Goal: Information Seeking & Learning: Learn about a topic

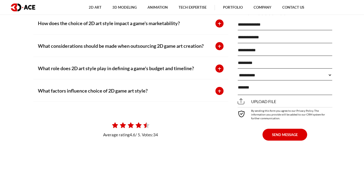
scroll to position [3922, 0]
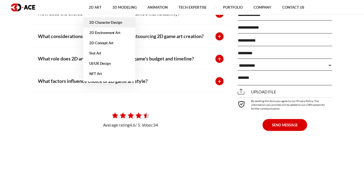
click at [107, 23] on link "2D Character Design" at bounding box center [109, 22] width 52 height 10
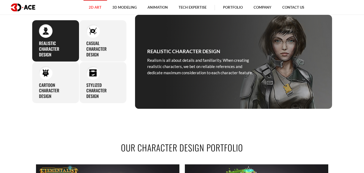
scroll to position [243, 0]
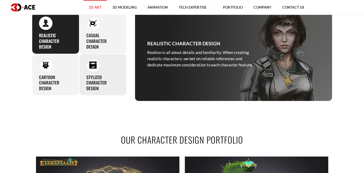
click at [96, 88] on h3 "Stylized character design" at bounding box center [102, 83] width 33 height 17
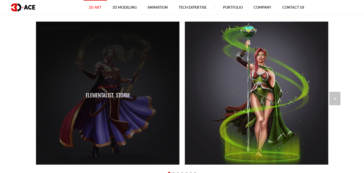
scroll to position [406, 0]
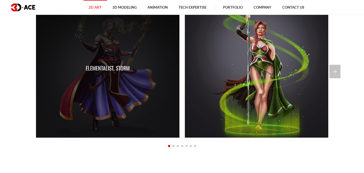
click at [142, 71] on div "Elementalist, Storm" at bounding box center [107, 66] width 143 height 143
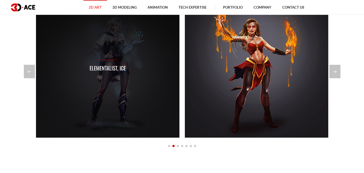
click at [141, 72] on div "Elementalist, Ice" at bounding box center [107, 66] width 143 height 143
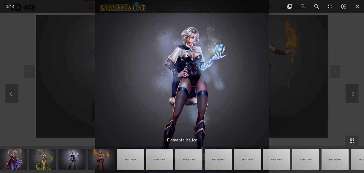
click at [82, 72] on div at bounding box center [182, 86] width 364 height 173
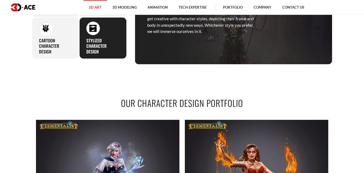
scroll to position [271, 0]
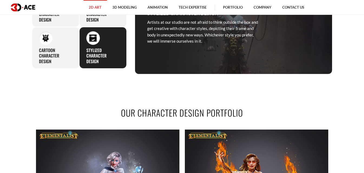
drag, startPoint x: 83, startPoint y: 66, endPoint x: 84, endPoint y: 58, distance: 8.2
click at [84, 58] on div "Stylized character design Artists at our studio are not afraid to think outside…" at bounding box center [102, 48] width 47 height 42
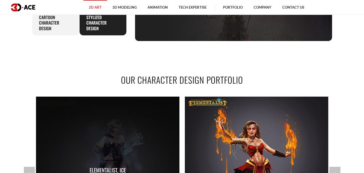
scroll to position [352, 0]
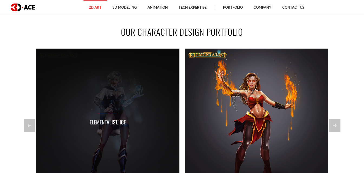
click at [125, 106] on div "Elementalist, Ice" at bounding box center [107, 120] width 143 height 143
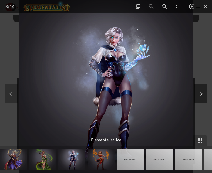
click at [201, 93] on button at bounding box center [200, 93] width 13 height 19
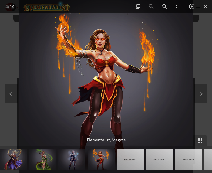
click at [154, 78] on img at bounding box center [105, 86] width 173 height 173
click at [154, 77] on img at bounding box center [105, 86] width 173 height 173
click at [131, 59] on img at bounding box center [105, 86] width 173 height 173
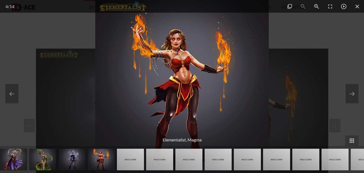
click at [176, 85] on img at bounding box center [181, 86] width 173 height 173
click at [177, 85] on img at bounding box center [181, 86] width 173 height 173
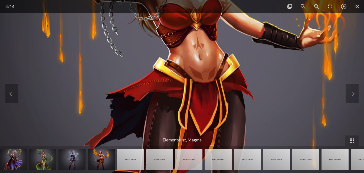
click at [177, 85] on img at bounding box center [193, 90] width 541 height 541
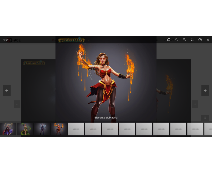
scroll to position [352, 0]
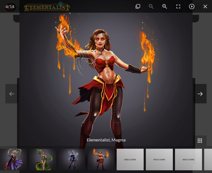
click at [200, 93] on button at bounding box center [200, 93] width 13 height 19
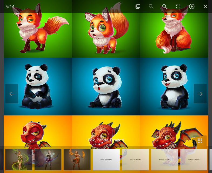
click at [22, 157] on img at bounding box center [18, 160] width 27 height 22
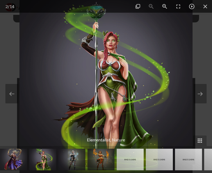
click at [75, 163] on img at bounding box center [71, 160] width 27 height 22
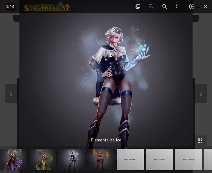
click at [9, 162] on img at bounding box center [13, 160] width 27 height 22
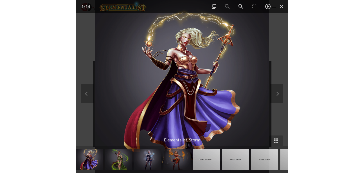
scroll to position [379, 0]
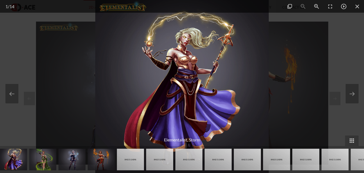
click at [133, 161] on img at bounding box center [130, 160] width 27 height 22
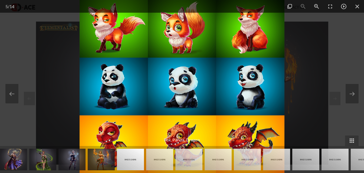
click at [151, 161] on img at bounding box center [159, 160] width 27 height 22
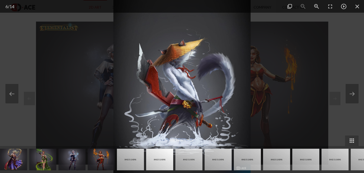
click at [166, 162] on img at bounding box center [159, 160] width 27 height 22
click at [189, 163] on img at bounding box center [188, 160] width 27 height 22
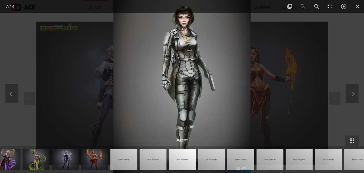
click at [210, 163] on img at bounding box center [211, 160] width 27 height 22
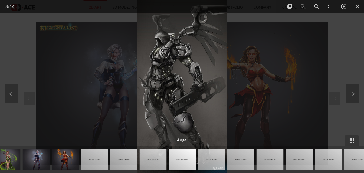
click at [214, 163] on img at bounding box center [211, 160] width 27 height 22
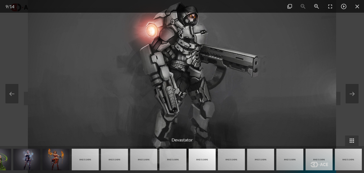
click at [234, 165] on img at bounding box center [231, 160] width 27 height 22
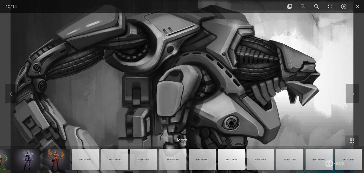
click at [255, 161] on img at bounding box center [260, 160] width 27 height 22
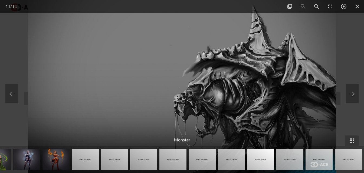
click at [281, 161] on img at bounding box center [289, 160] width 27 height 22
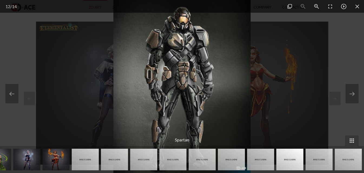
click at [317, 158] on img at bounding box center [318, 160] width 27 height 22
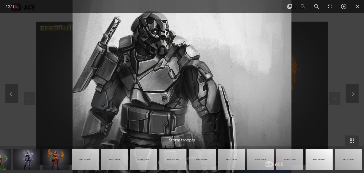
click at [343, 159] on img at bounding box center [348, 160] width 27 height 22
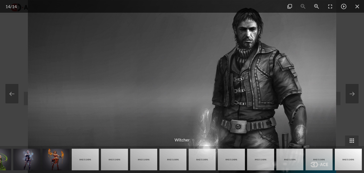
click at [360, 95] on div at bounding box center [182, 86] width 364 height 173
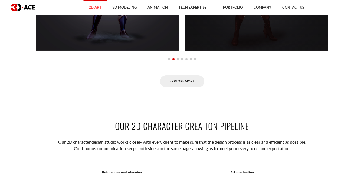
scroll to position [460, 0]
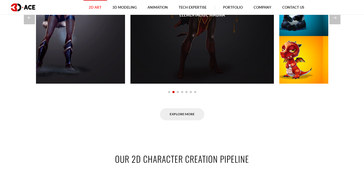
click at [136, 76] on div "Elementalist, Magma" at bounding box center [201, 11] width 143 height 143
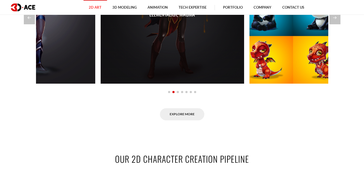
click at [64, 93] on div "Elementalist, Storm Elementalist, Nature Elementalist, Ice Elementalist, Magma …" at bounding box center [182, 17] width 300 height 154
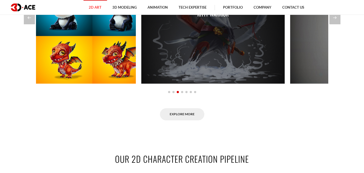
click at [94, 95] on div "Elementalist, Storm Elementalist, Nature Elementalist, Ice Elementalist, Magma …" at bounding box center [182, 17] width 300 height 154
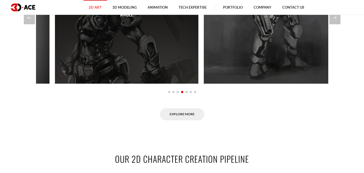
click at [126, 95] on div "Elementalist, Storm Elementalist, Nature Elementalist, Ice Elementalist, Magma …" at bounding box center [182, 17] width 300 height 154
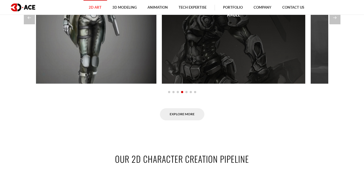
click at [162, 84] on div "Angel" at bounding box center [233, 11] width 143 height 143
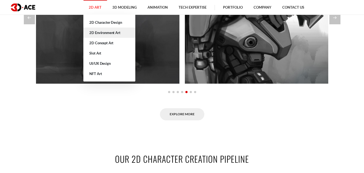
click at [98, 31] on link "2D Environment Art" at bounding box center [109, 33] width 52 height 10
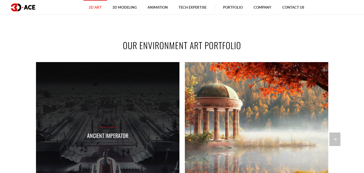
scroll to position [379, 0]
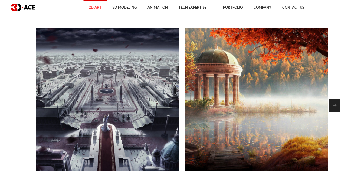
click at [336, 107] on div "Next slide" at bounding box center [334, 106] width 11 height 14
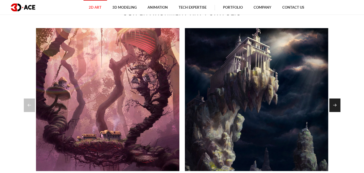
click at [336, 107] on div "Next slide" at bounding box center [334, 106] width 11 height 14
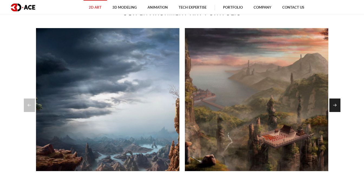
click at [336, 107] on div "Next slide" at bounding box center [334, 106] width 11 height 14
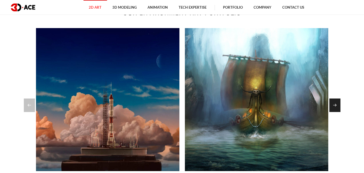
click at [336, 107] on div "Next slide" at bounding box center [334, 106] width 11 height 14
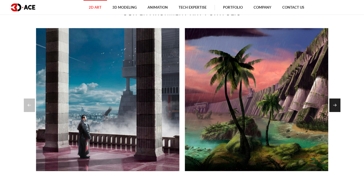
click at [335, 107] on div "Next slide" at bounding box center [334, 106] width 11 height 14
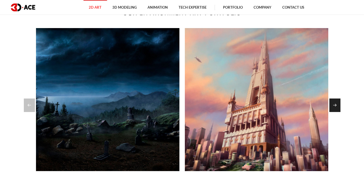
click at [335, 107] on div "Next slide" at bounding box center [334, 106] width 11 height 14
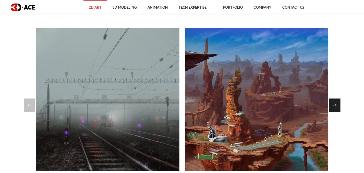
click at [335, 107] on div "Next slide" at bounding box center [334, 106] width 11 height 14
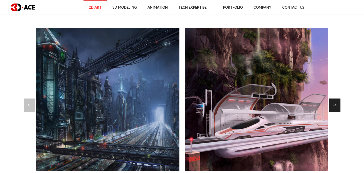
click at [335, 107] on div "Next slide" at bounding box center [334, 106] width 11 height 14
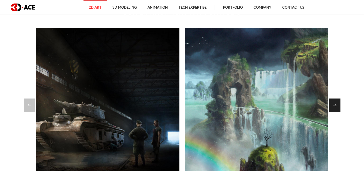
click at [335, 107] on div "Next slide" at bounding box center [334, 106] width 11 height 14
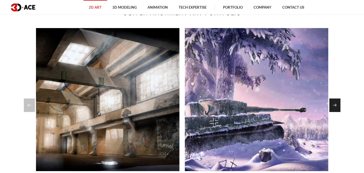
click at [335, 107] on div "Next slide" at bounding box center [334, 106] width 11 height 14
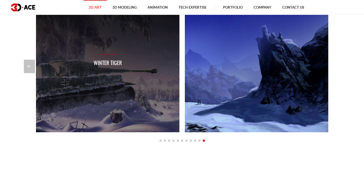
scroll to position [433, 0]
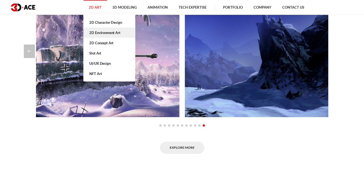
click at [98, 31] on link "2D Environment Art" at bounding box center [109, 33] width 52 height 10
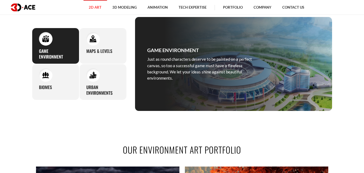
scroll to position [243, 0]
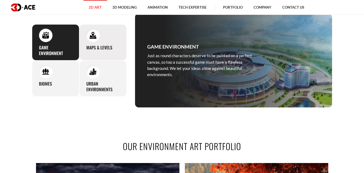
click at [91, 37] on img at bounding box center [92, 35] width 7 height 7
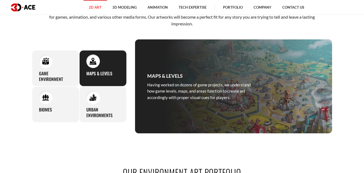
scroll to position [216, 0]
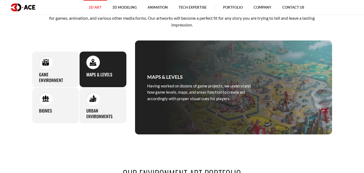
click at [196, 67] on div "Maps & levels Having worked on dozens of game projects, we understand how game …" at bounding box center [202, 88] width 135 height 94
click at [187, 81] on div "Maps & levels Having worked on dozens of game projects, we understand how game …" at bounding box center [202, 88] width 135 height 94
click at [187, 82] on div "Maps & levels Having worked on dozens of game projects, we understand how game …" at bounding box center [202, 88] width 135 height 94
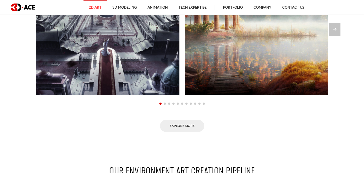
scroll to position [460, 0]
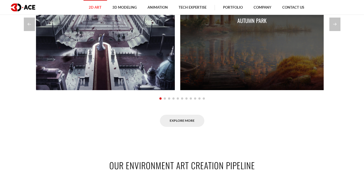
click at [180, 78] on div "Autumn park" at bounding box center [251, 18] width 143 height 143
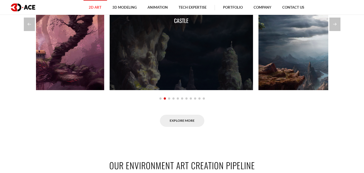
click at [110, 83] on div "Castle" at bounding box center [181, 18] width 143 height 143
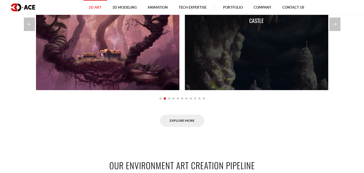
click at [78, 98] on div "Ancient imperator Autumn park Big forest trees Castle Clouds & mountains China …" at bounding box center [182, 24] width 300 height 154
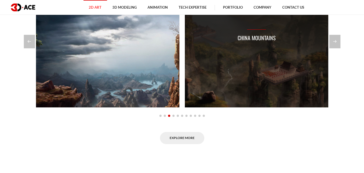
scroll to position [433, 0]
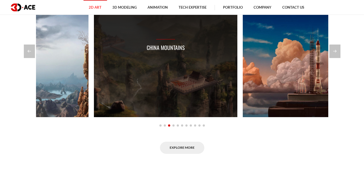
click at [101, 103] on div "China mountains" at bounding box center [165, 45] width 143 height 143
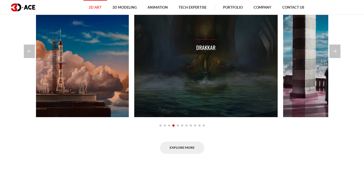
click at [134, 104] on div "Drakkar" at bounding box center [205, 45] width 143 height 143
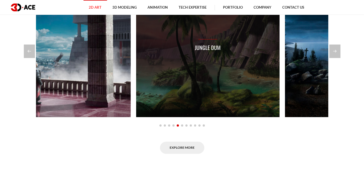
click at [136, 110] on div "Jungle dum" at bounding box center [207, 45] width 143 height 143
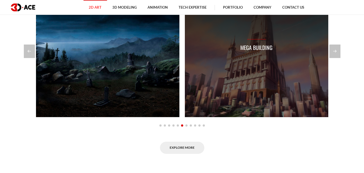
click at [185, 114] on div "Mega building" at bounding box center [256, 45] width 143 height 143
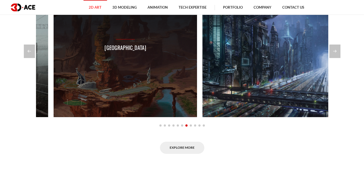
click at [54, 115] on div "Sand city" at bounding box center [125, 45] width 143 height 143
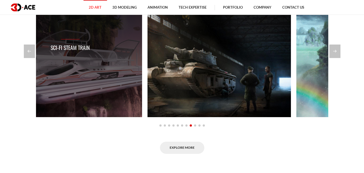
click at [9, 112] on section "OUR ENVIRONMENT ART PORTFOLIO Ancient imperator Autumn park Big forest trees Ca…" at bounding box center [182, 53] width 364 height 236
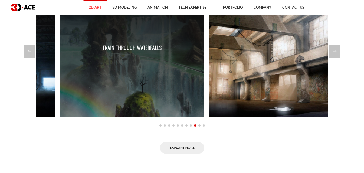
click at [32, 123] on div "Ancient imperator Autumn park Big forest trees Castle Clouds & mountains China …" at bounding box center [182, 51] width 300 height 154
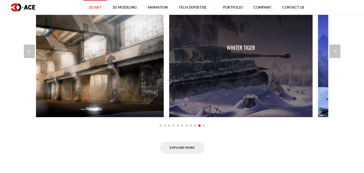
click at [45, 119] on div "Ancient imperator Autumn park Big forest trees Castle Clouds & mountains China …" at bounding box center [182, 51] width 300 height 154
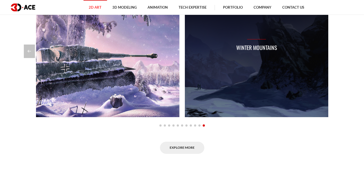
click at [0, 146] on section "OUR ENVIRONMENT ART PORTFOLIO Ancient imperator Autumn park Big forest trees Ca…" at bounding box center [182, 53] width 364 height 236
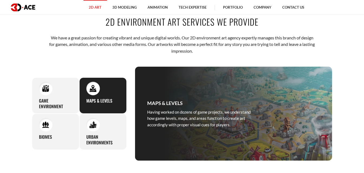
scroll to position [189, 0]
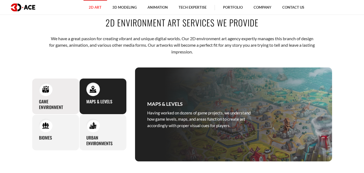
click at [41, 99] on h3 "Game environment" at bounding box center [55, 104] width 33 height 11
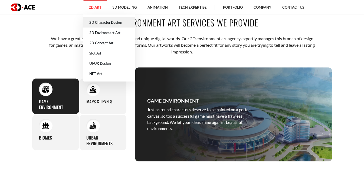
click at [104, 24] on link "2D Character Design" at bounding box center [109, 22] width 52 height 10
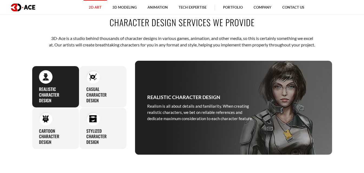
scroll to position [216, 0]
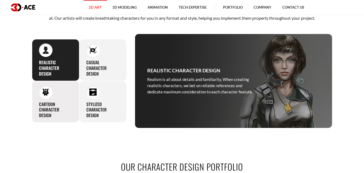
click at [43, 118] on h3 "Cartoon character design" at bounding box center [55, 110] width 33 height 17
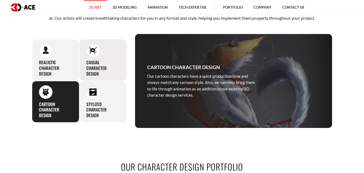
click at [101, 68] on h3 "Casual character design" at bounding box center [102, 68] width 33 height 17
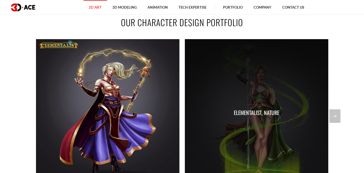
scroll to position [298, 0]
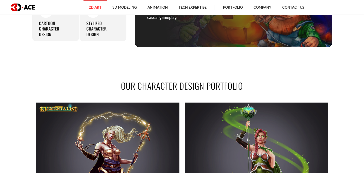
click at [198, 38] on div "Casual character design As a studio specialized in 2D game character design, we…" at bounding box center [202, 0] width 135 height 94
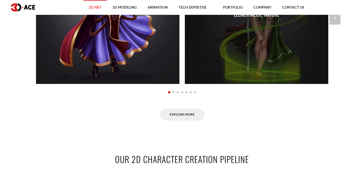
scroll to position [406, 0]
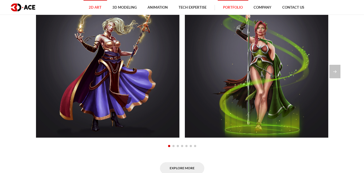
click at [228, 5] on link "Portfolio" at bounding box center [232, 7] width 31 height 15
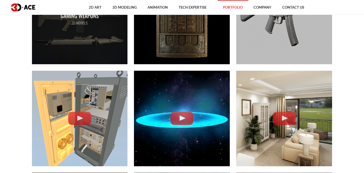
scroll to position [1190, 0]
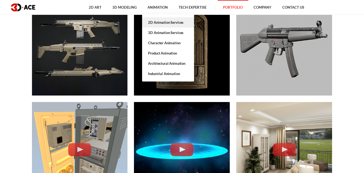
click at [163, 24] on link "2D Animation Services" at bounding box center [168, 22] width 52 height 10
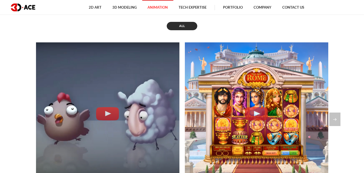
scroll to position [433, 0]
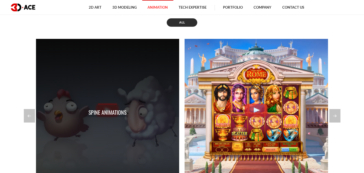
click at [157, 121] on div "Spine Animations" at bounding box center [107, 110] width 143 height 143
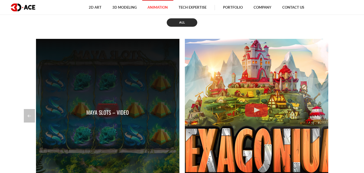
click at [110, 109] on p "Maya Slots – Video" at bounding box center [107, 112] width 42 height 8
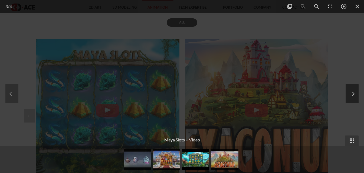
click at [352, 95] on button at bounding box center [351, 93] width 13 height 19
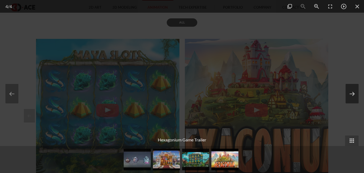
click at [355, 92] on button at bounding box center [351, 93] width 13 height 19
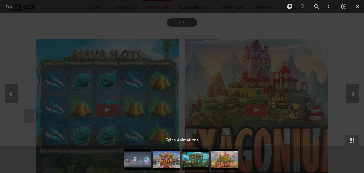
click at [55, 90] on div at bounding box center [182, 86] width 364 height 173
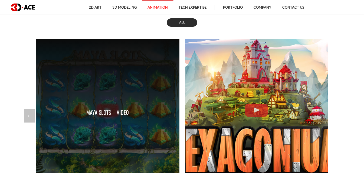
click at [103, 111] on p "Maya Slots – Video" at bounding box center [107, 112] width 42 height 8
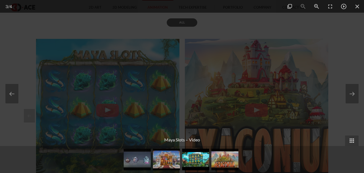
click at [350, 61] on div at bounding box center [182, 86] width 364 height 173
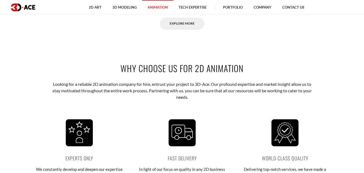
scroll to position [514, 0]
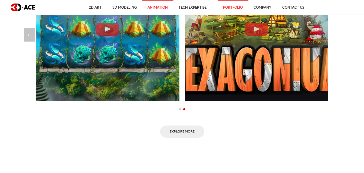
click at [235, 6] on link "Portfolio" at bounding box center [232, 7] width 31 height 15
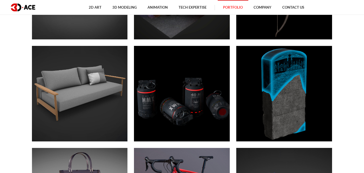
scroll to position [1758, 0]
